Goal: Find specific page/section

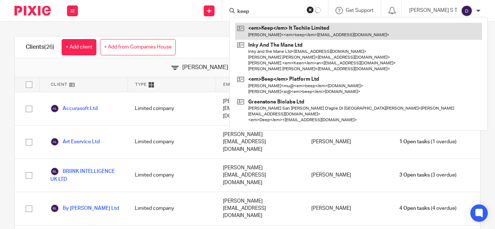
type input "keep"
click at [287, 32] on link at bounding box center [358, 31] width 247 height 17
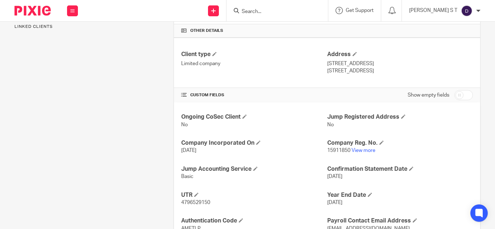
scroll to position [232, 0]
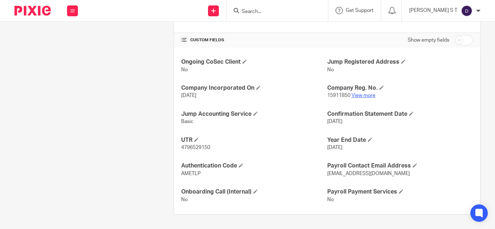
click at [351, 98] on link "View more" at bounding box center [363, 95] width 24 height 5
click at [286, 7] on form at bounding box center [279, 10] width 77 height 9
click at [280, 10] on input "Search" at bounding box center [273, 12] width 65 height 7
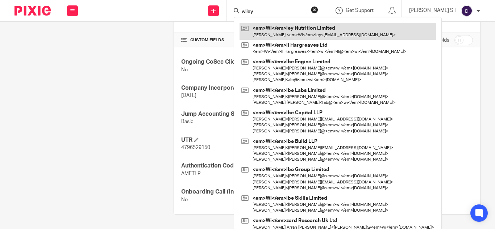
type input "wiley"
click at [308, 34] on link at bounding box center [337, 31] width 196 height 17
